Goal: Task Accomplishment & Management: Complete application form

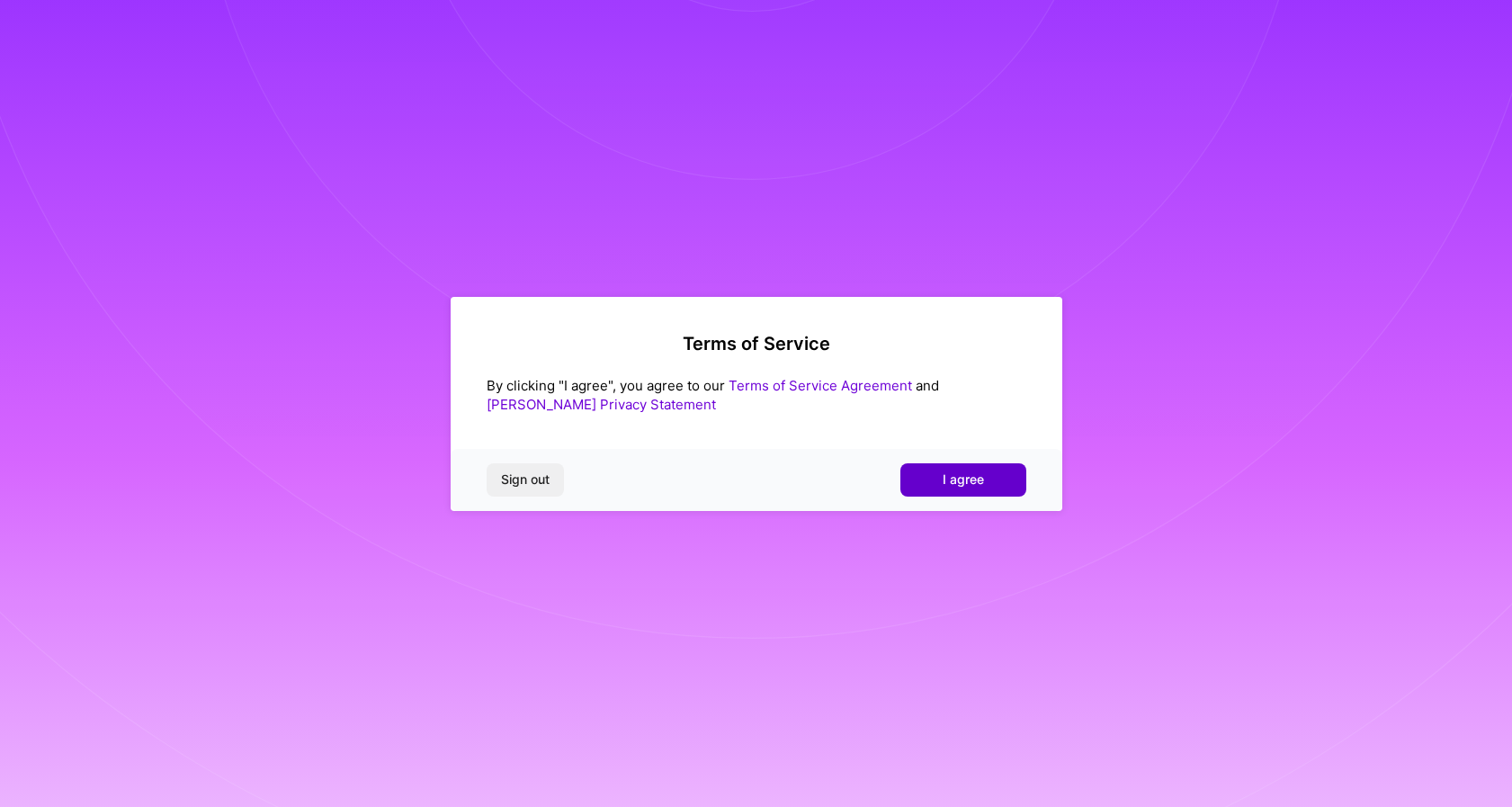
click at [941, 464] on button "I agree" at bounding box center [963, 480] width 126 height 33
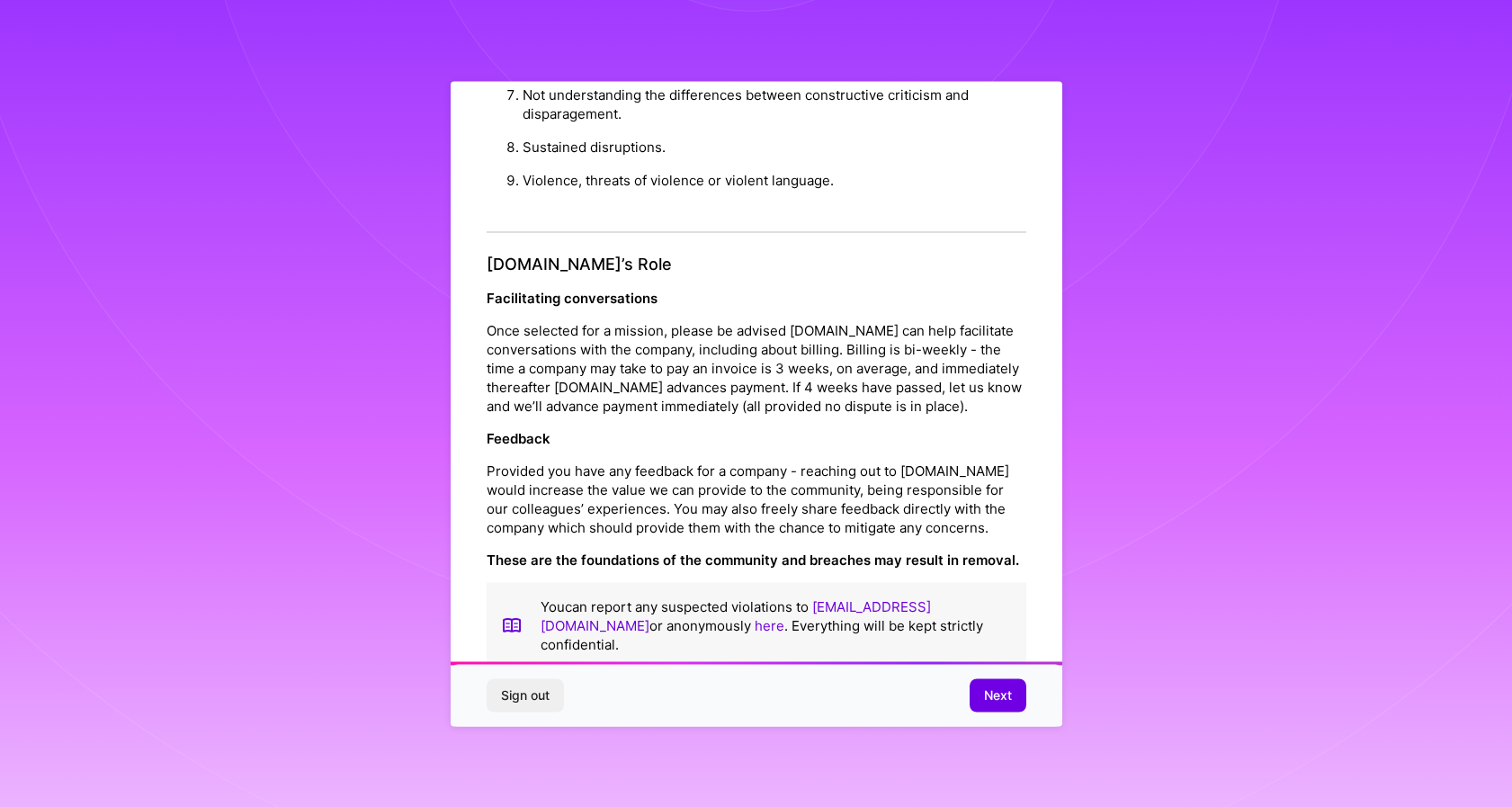
scroll to position [1828, 0]
click at [988, 680] on button "Next" at bounding box center [997, 696] width 57 height 33
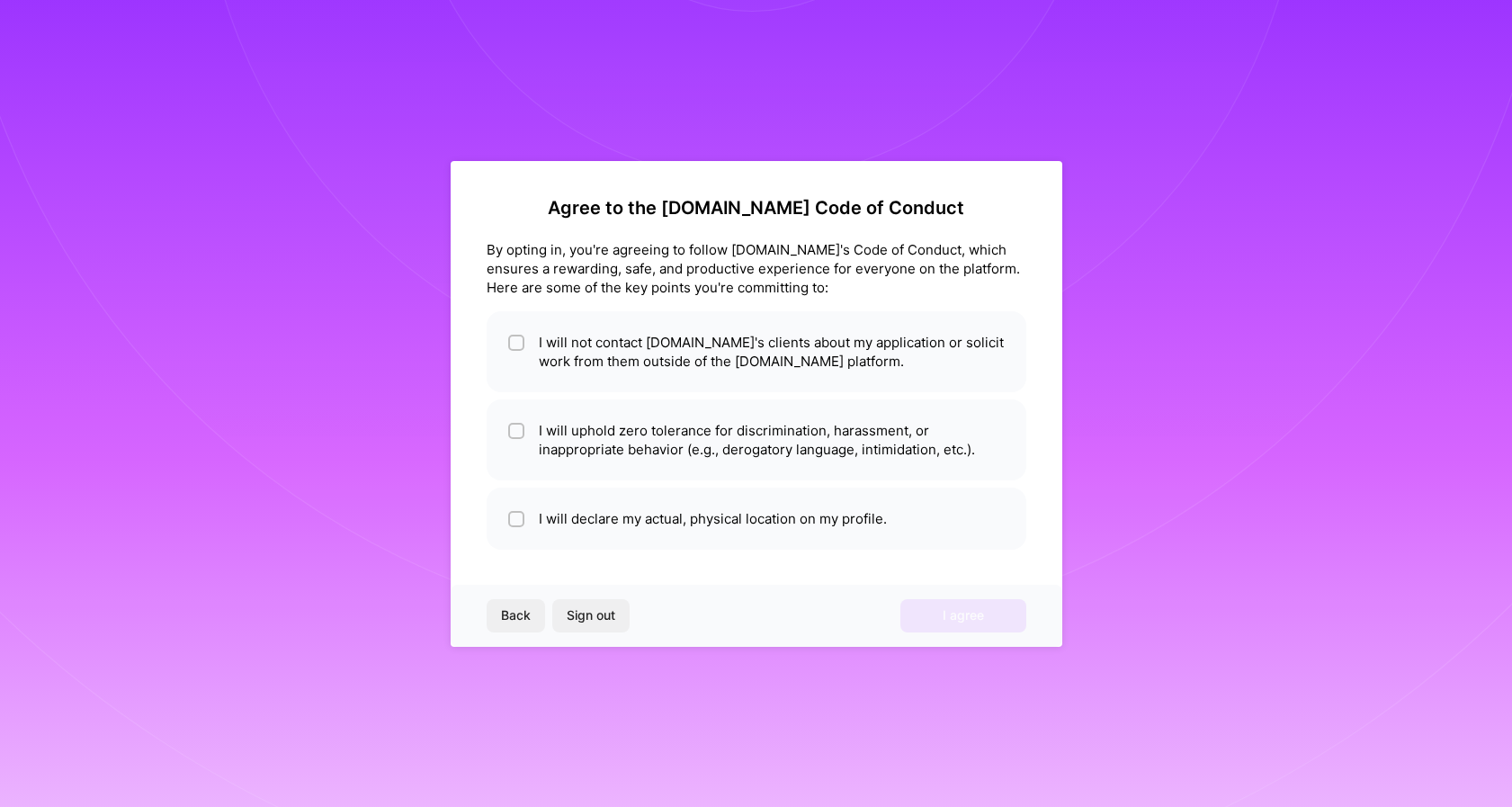
scroll to position [0, 0]
click at [521, 342] on input "checkbox" at bounding box center [517, 343] width 13 height 13
checkbox input "true"
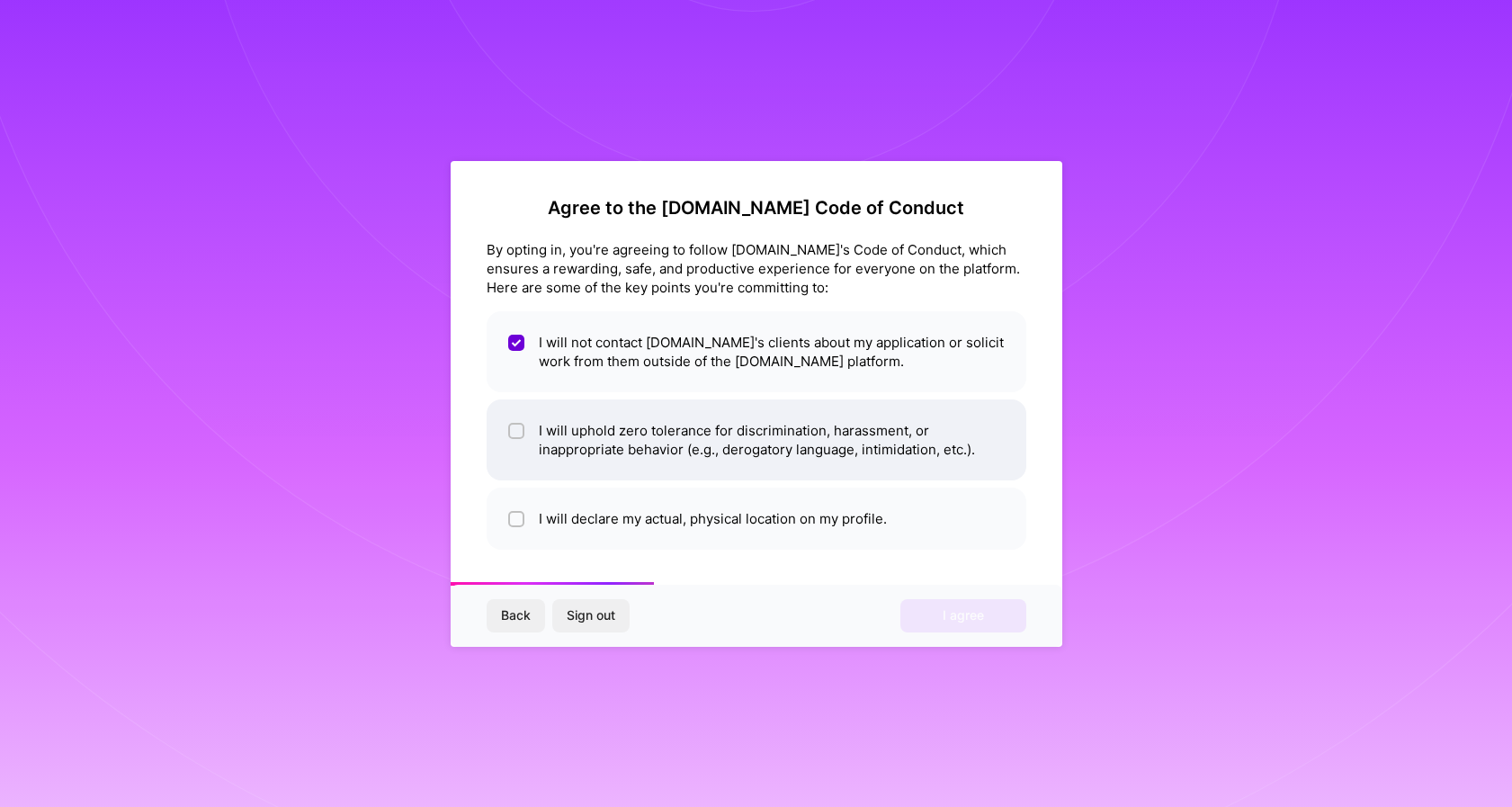
click at [509, 430] on div at bounding box center [516, 431] width 16 height 16
checkbox input "true"
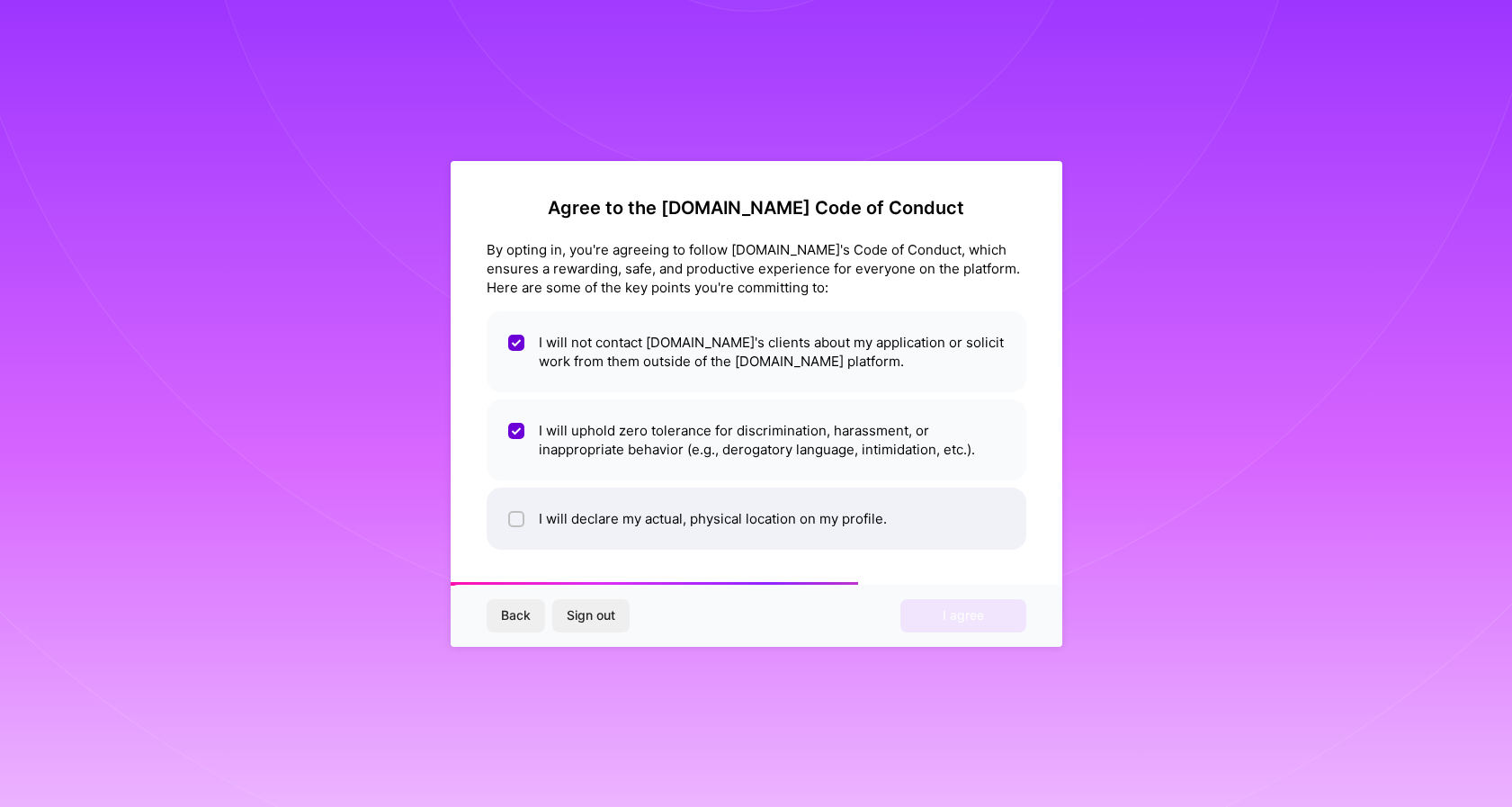
click at [519, 518] on input "checkbox" at bounding box center [517, 520] width 13 height 13
checkbox input "true"
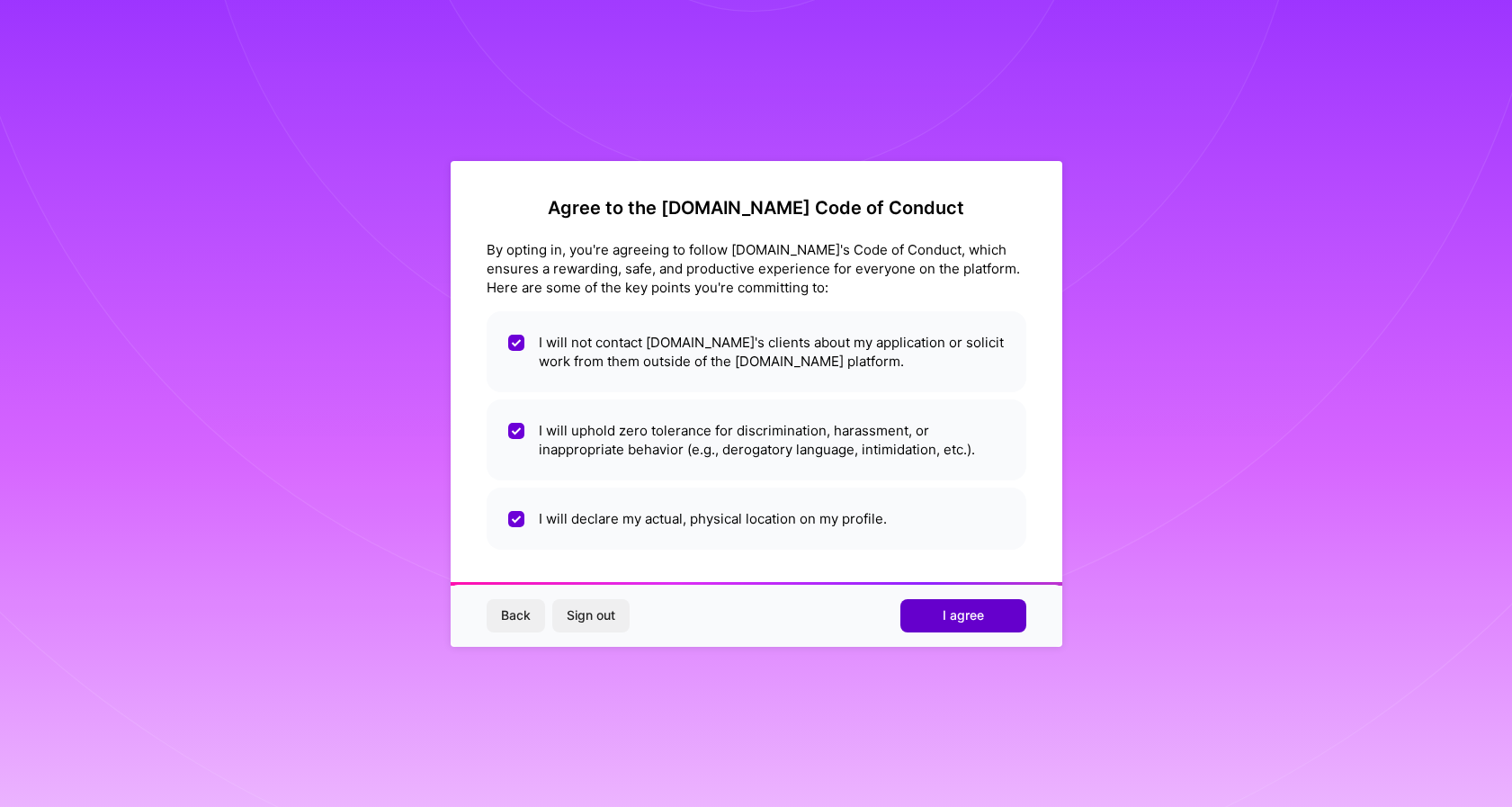
click at [945, 611] on span "I agree" at bounding box center [963, 615] width 41 height 18
